Goal: Information Seeking & Learning: Learn about a topic

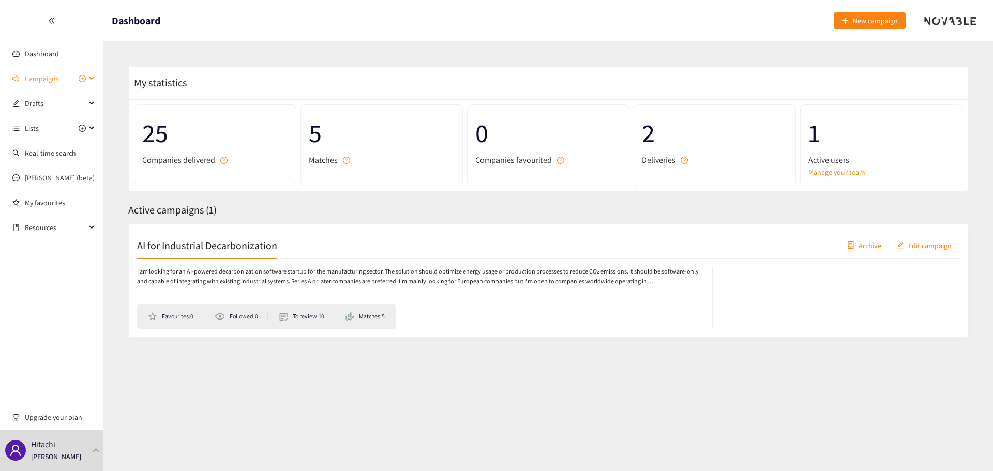
click at [38, 80] on span "Campaigns" at bounding box center [42, 78] width 34 height 21
click at [40, 101] on link "AI for Industrial Decarbonization" at bounding box center [75, 103] width 100 height 9
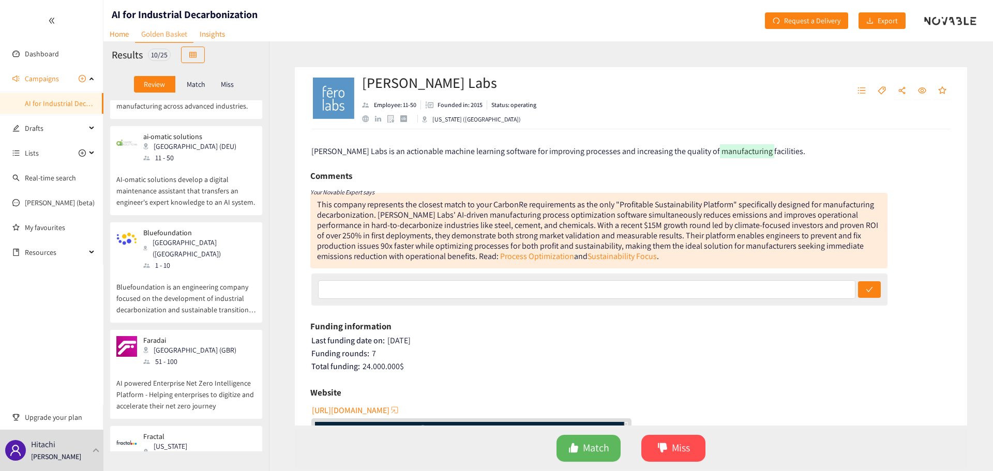
scroll to position [576, 0]
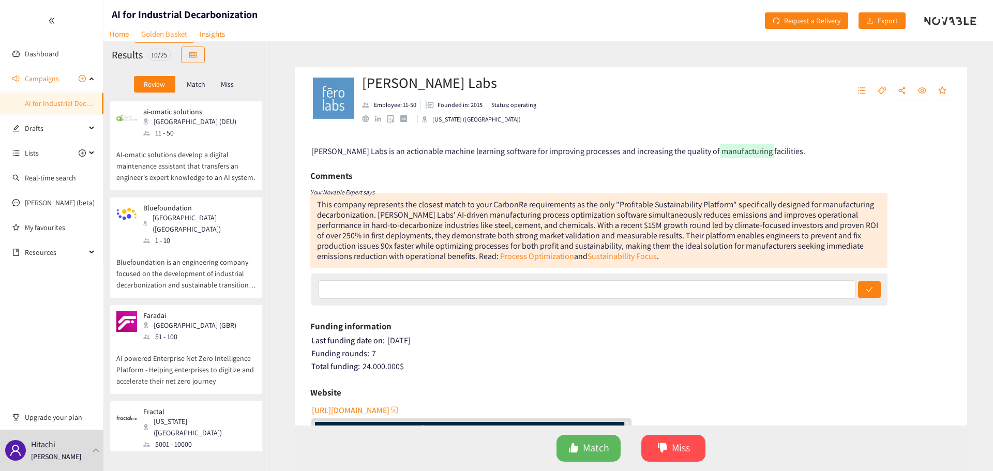
click at [175, 416] on div "[US_STATE] ([GEOGRAPHIC_DATA])" at bounding box center [199, 427] width 112 height 23
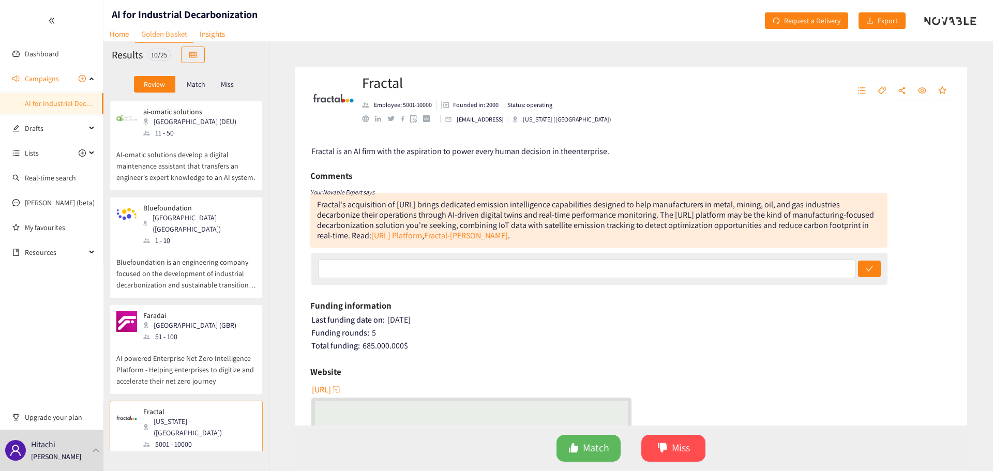
click at [185, 342] on p "AI powered Enterprise Net Zero Intelligence Platform - Helping enterprises to d…" at bounding box center [186, 364] width 140 height 44
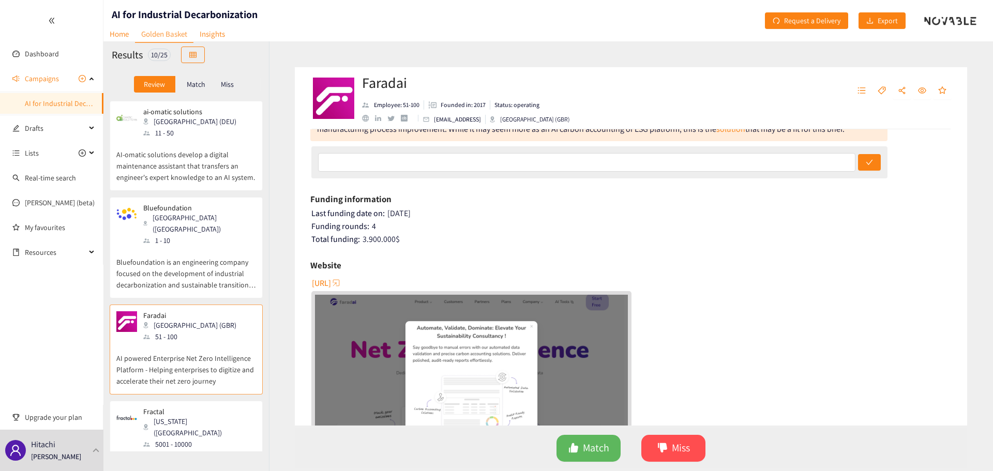
scroll to position [276, 0]
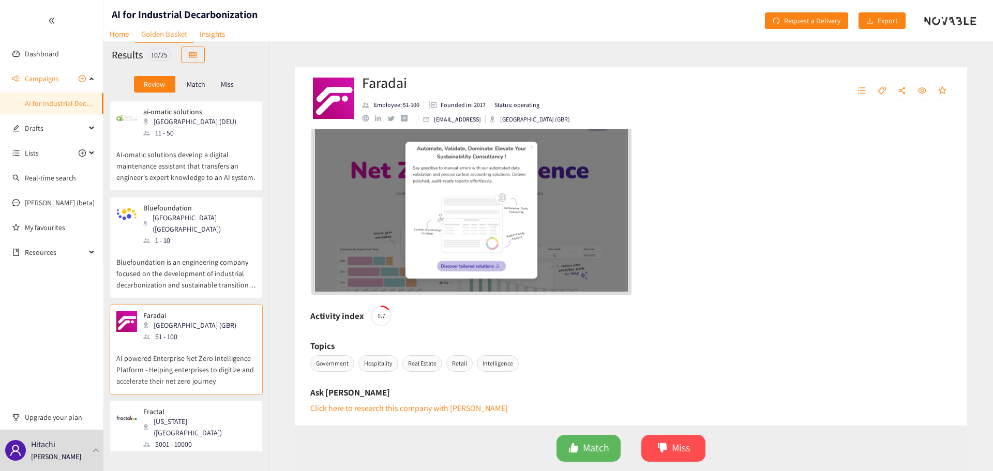
click at [241, 244] on div "Bluefoundation [GEOGRAPHIC_DATA] ([GEOGRAPHIC_DATA]) 1 - 10 Bluefoundation is a…" at bounding box center [186, 251] width 140 height 94
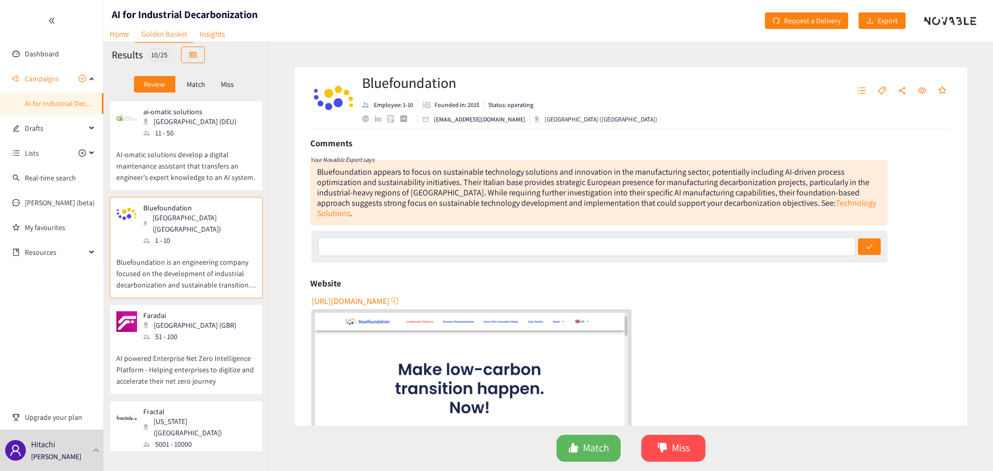
scroll to position [0, 0]
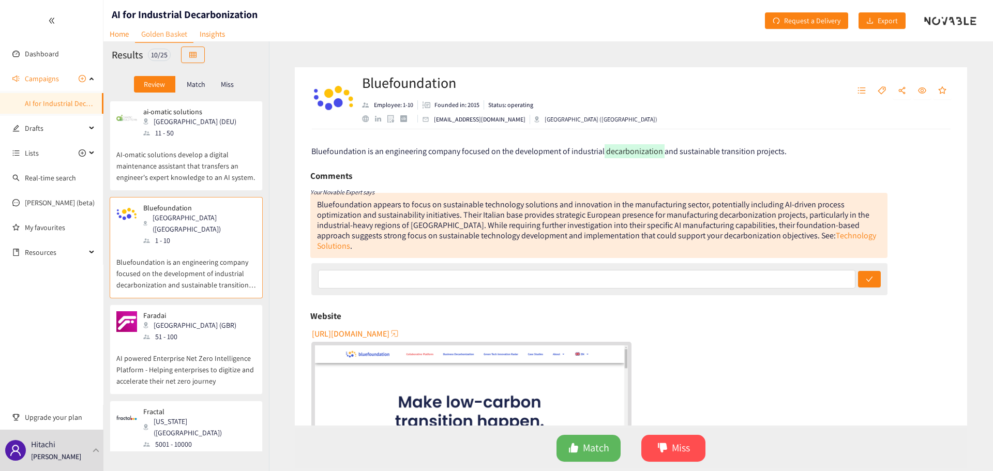
click at [188, 159] on div "[PERSON_NAME] Labs [US_STATE] ([GEOGRAPHIC_DATA]) 11 - 50 [PERSON_NAME] Labs is…" at bounding box center [185, 275] width 165 height 351
click at [192, 146] on p "AI-omatic solutions develop a digital maintenance assistant that transfers an e…" at bounding box center [186, 161] width 140 height 44
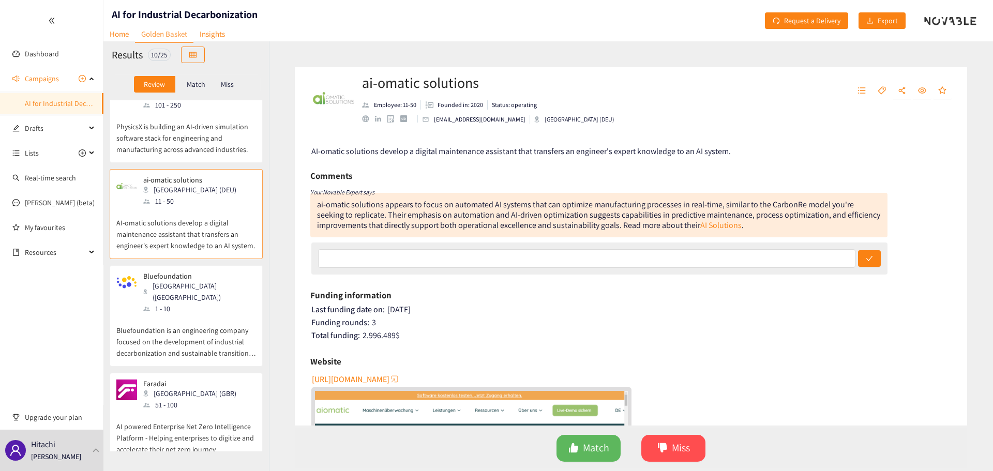
scroll to position [370, 0]
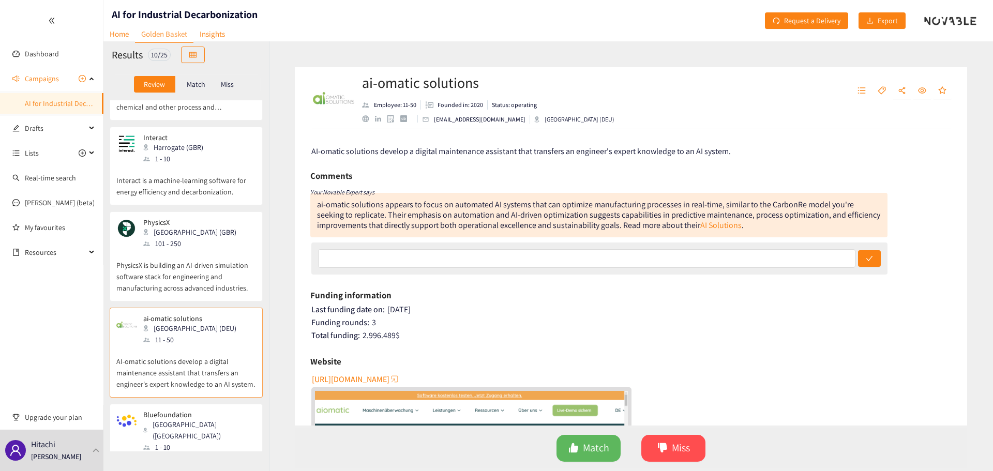
click at [192, 226] on div "[GEOGRAPHIC_DATA] (GBR)" at bounding box center [192, 231] width 99 height 11
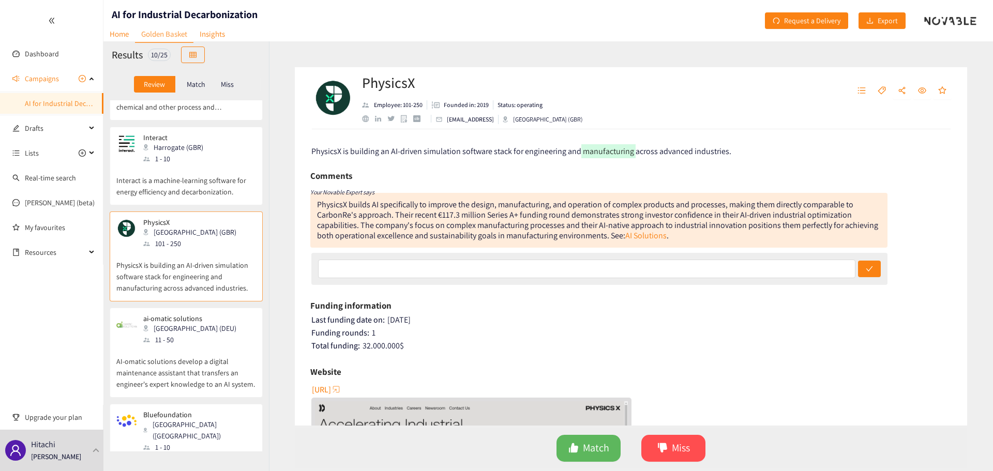
scroll to position [301, 0]
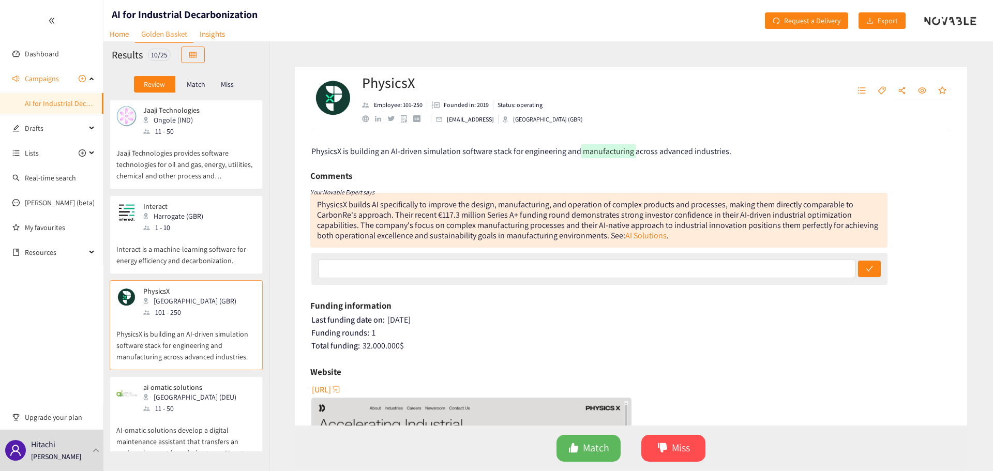
click at [192, 233] on p "Interact is a machine-learning software for energy efficiency and decarbonizati…" at bounding box center [186, 249] width 140 height 33
